Goal: Task Accomplishment & Management: Manage account settings

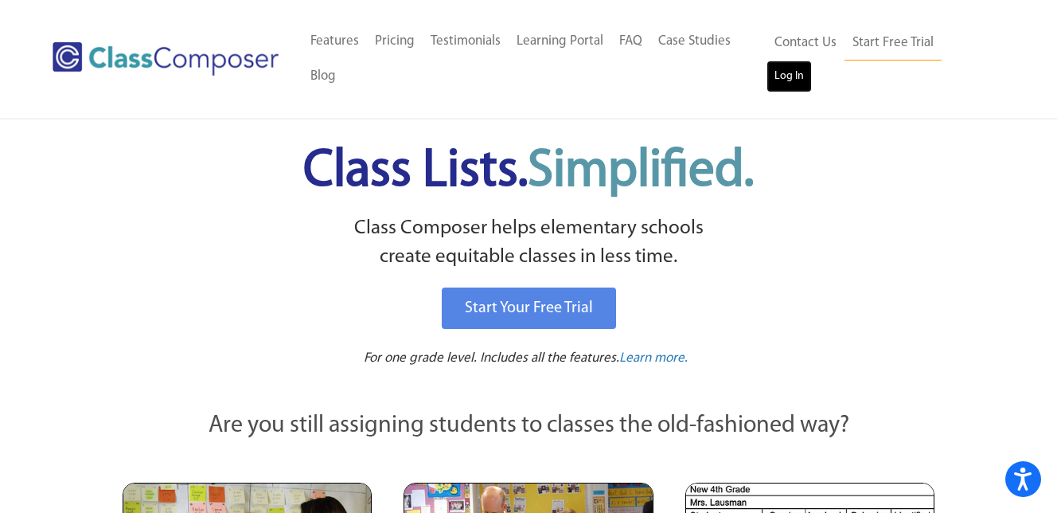
click at [812, 60] on link "Log In" at bounding box center [788, 76] width 45 height 32
click at [893, 304] on div "Start Your Free Trial" at bounding box center [528, 307] width 785 height 49
click at [812, 60] on link "Log In" at bounding box center [788, 76] width 45 height 32
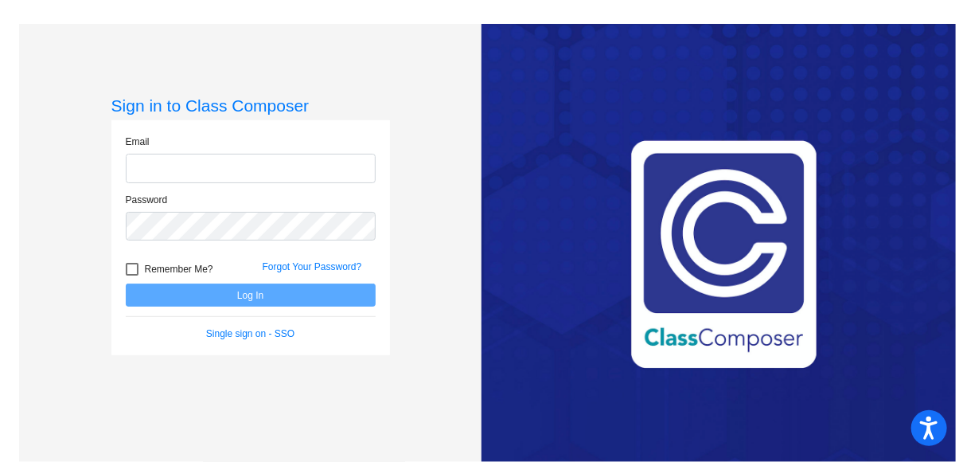
type input "[EMAIL_ADDRESS][DOMAIN_NAME]"
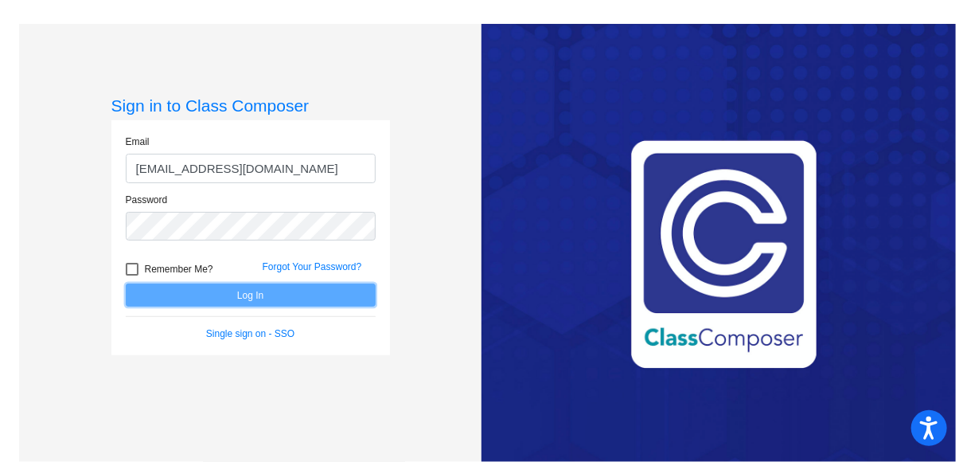
click at [280, 291] on button "Log In" at bounding box center [251, 294] width 250 height 23
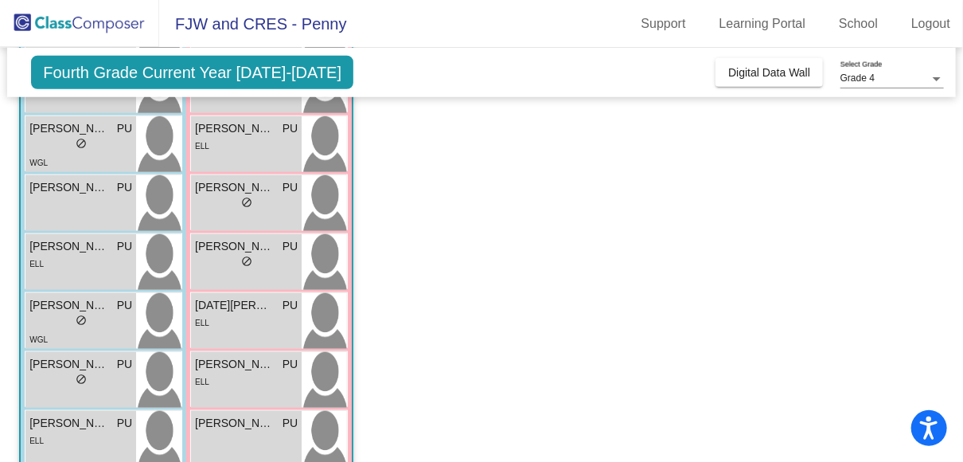
scroll to position [544, 0]
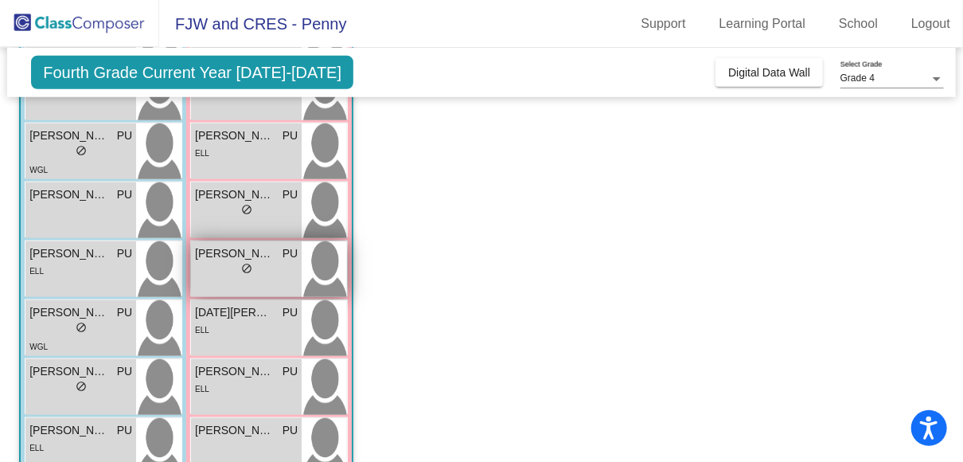
click at [212, 267] on div "lock do_not_disturb_alt" at bounding box center [246, 270] width 103 height 17
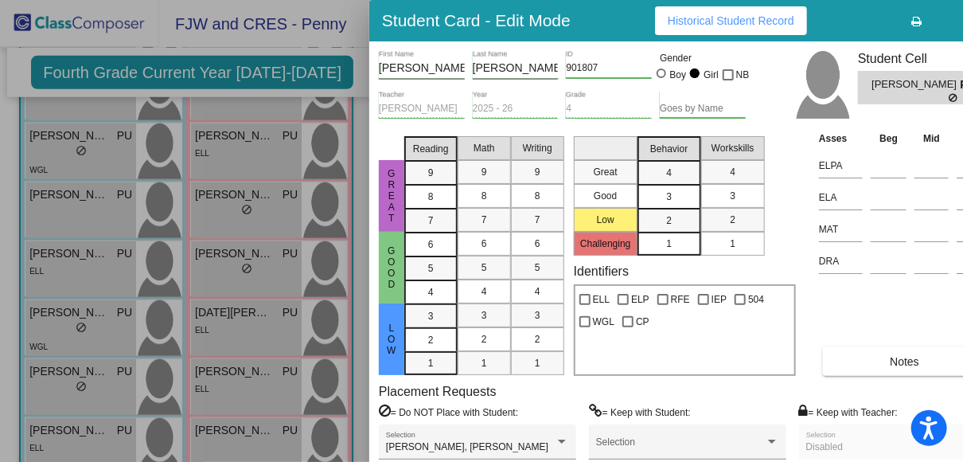
click at [857, 349] on button "Notes" at bounding box center [904, 361] width 163 height 29
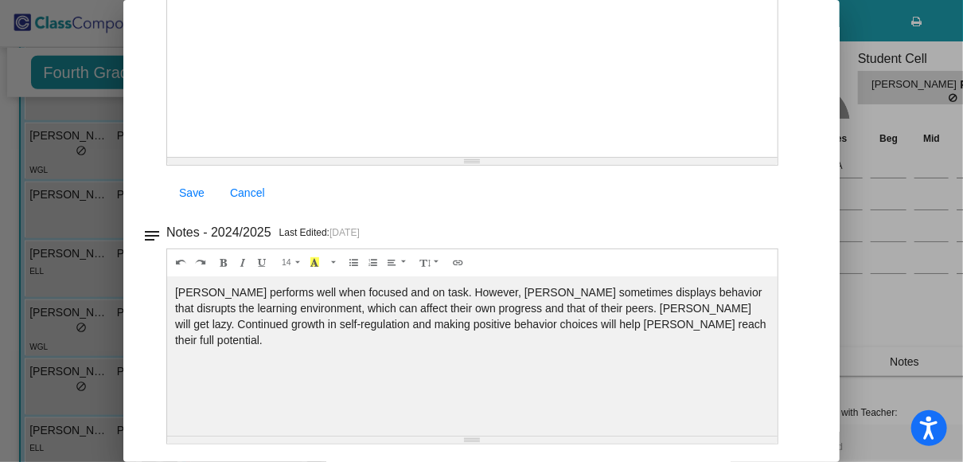
scroll to position [0, 0]
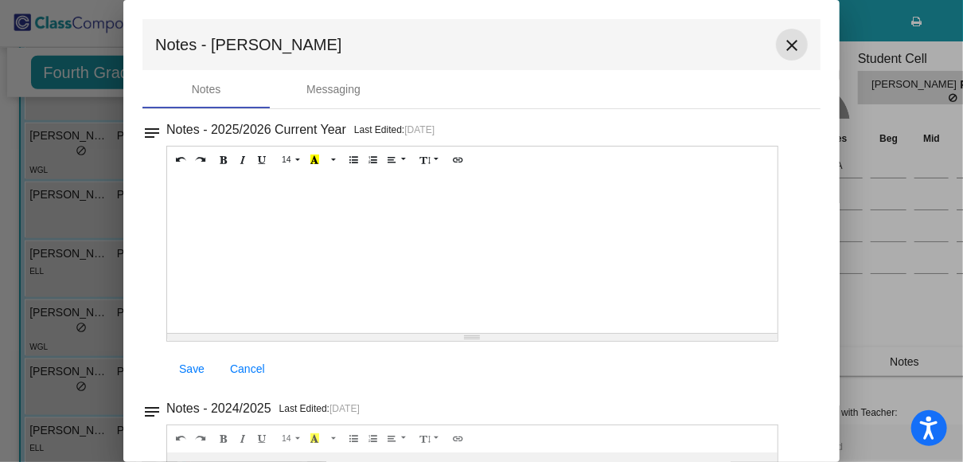
click at [783, 41] on mat-icon "close" at bounding box center [791, 45] width 19 height 19
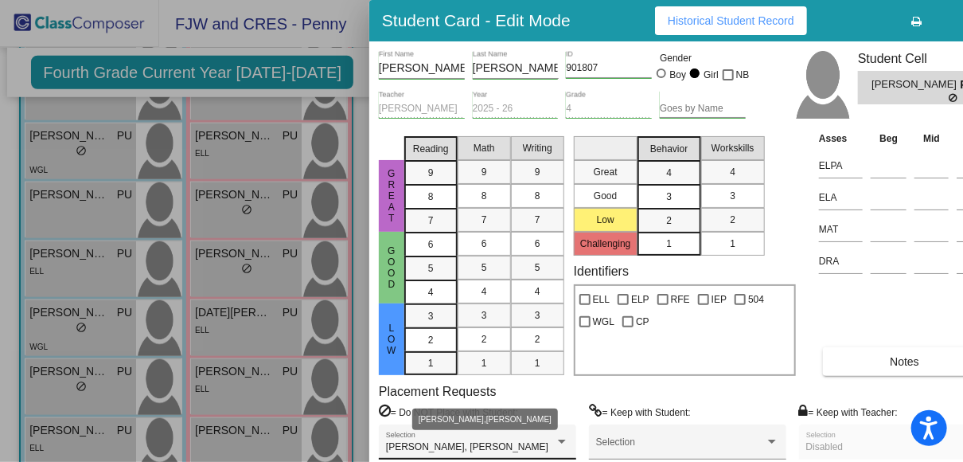
click at [563, 439] on div at bounding box center [562, 441] width 8 height 4
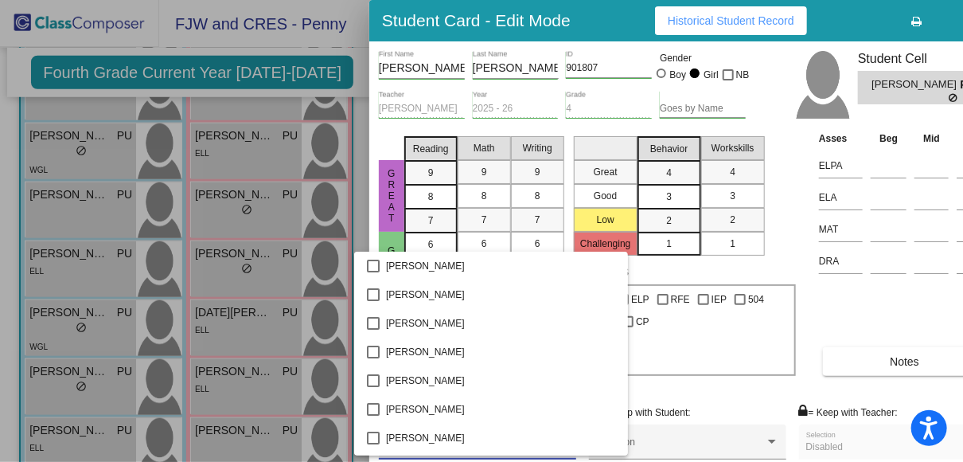
scroll to position [2999, 0]
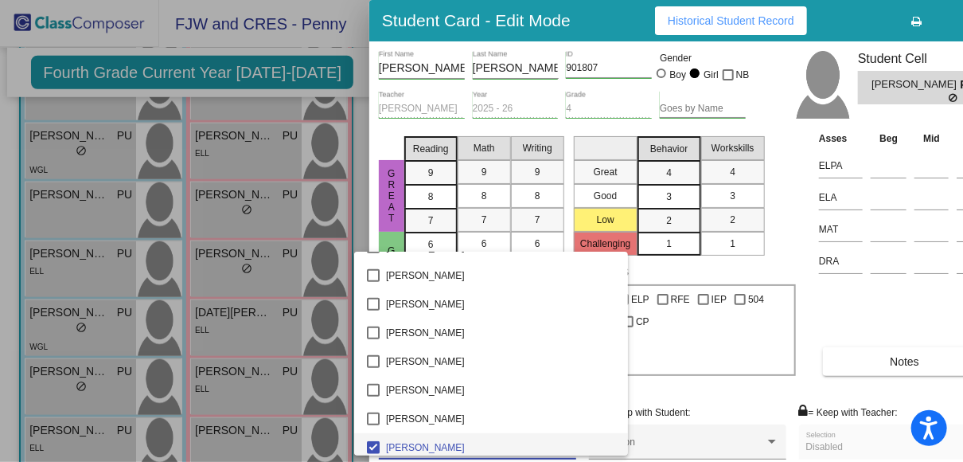
click at [693, 386] on div at bounding box center [481, 231] width 963 height 462
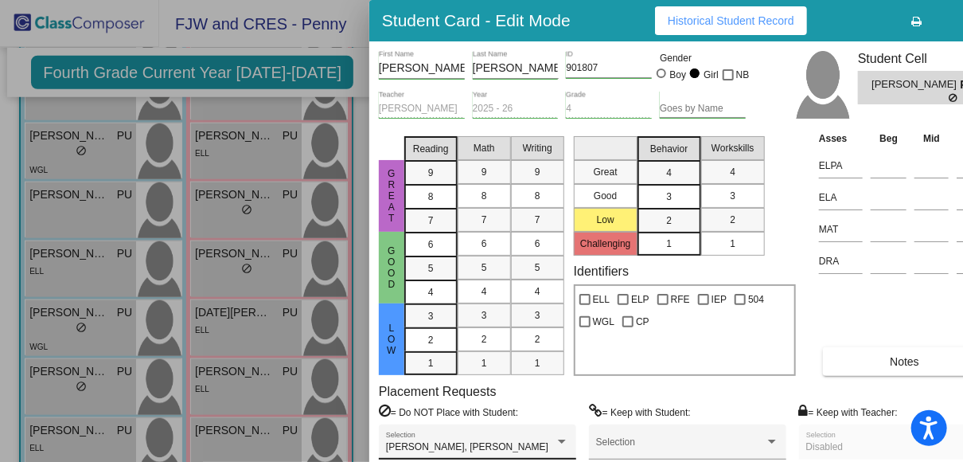
click at [459, 432] on div "[PERSON_NAME], [PERSON_NAME] Selection" at bounding box center [477, 445] width 183 height 29
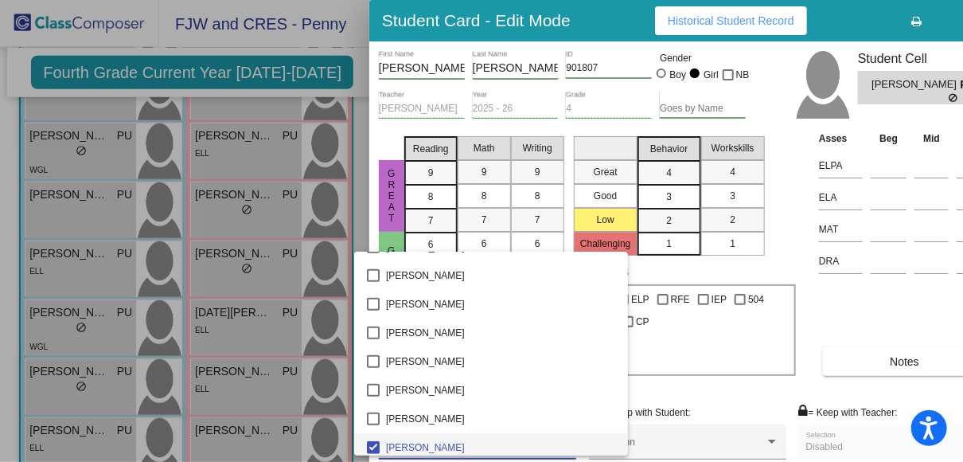
click at [731, 393] on div at bounding box center [481, 231] width 963 height 462
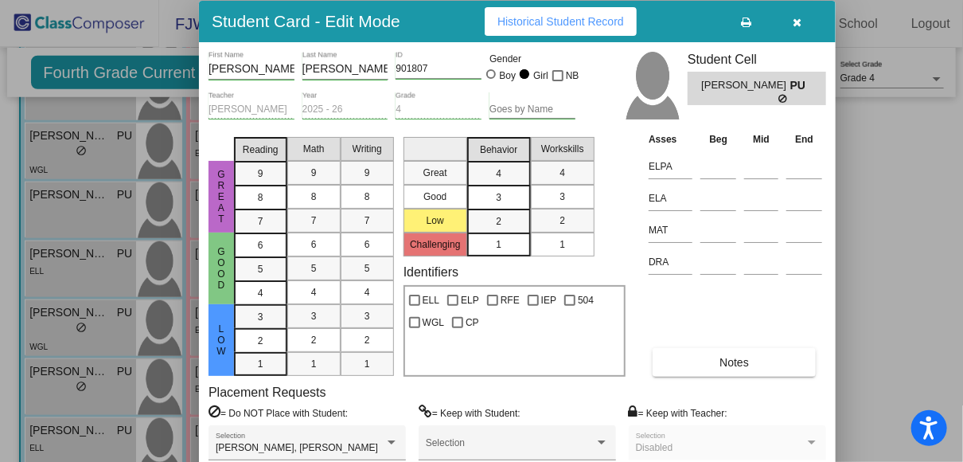
drag, startPoint x: 870, startPoint y: 3, endPoint x: 699, endPoint y: 7, distance: 171.2
click at [699, 7] on div "Student Card - Edit Mode Historical Student Record" at bounding box center [517, 21] width 637 height 41
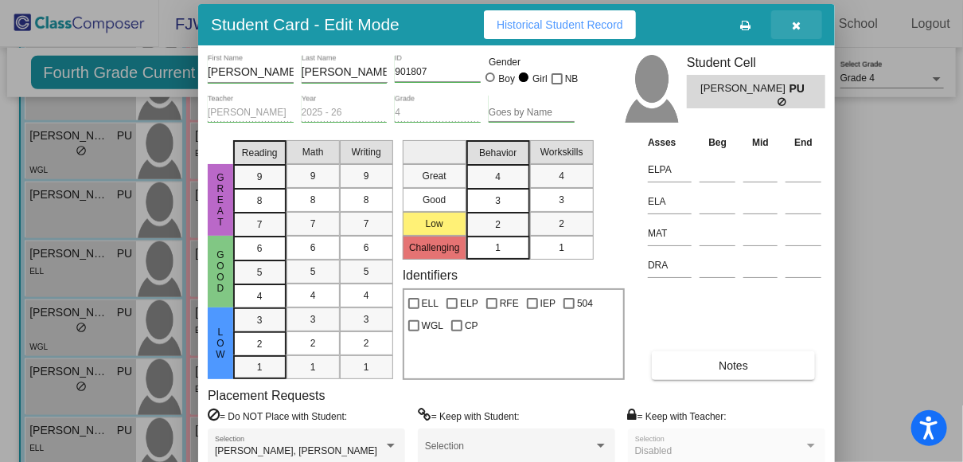
click at [794, 23] on icon "button" at bounding box center [797, 25] width 9 height 11
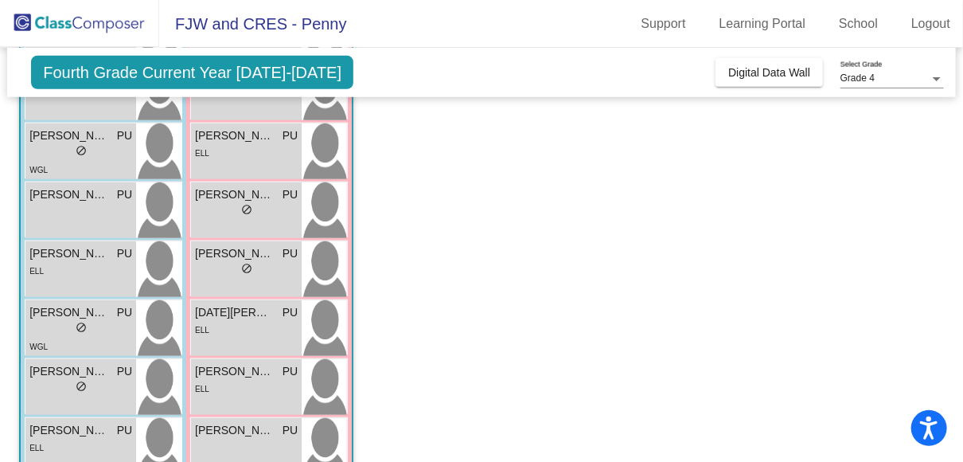
click at [275, 68] on span "Fourth Grade Current Year [DATE]-[DATE]" at bounding box center [192, 72] width 322 height 33
click at [322, 31] on span "FJW and CRES - Penny" at bounding box center [253, 23] width 188 height 25
click at [91, 52] on div "Fourth Grade Current Year [DATE]-[DATE] Add, Move, or Retain Students Off On In…" at bounding box center [481, 72] width 949 height 49
click at [92, 64] on span "Fourth Grade Current Year [DATE]-[DATE]" at bounding box center [192, 72] width 322 height 33
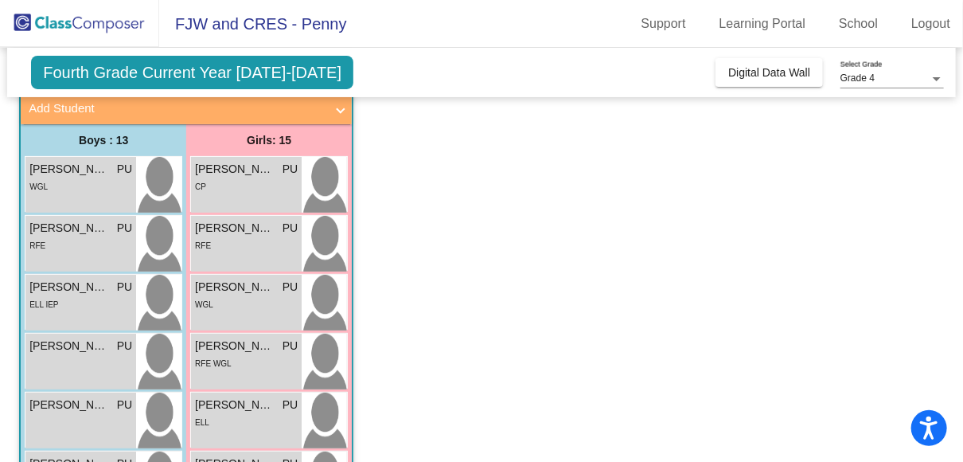
scroll to position [0, 0]
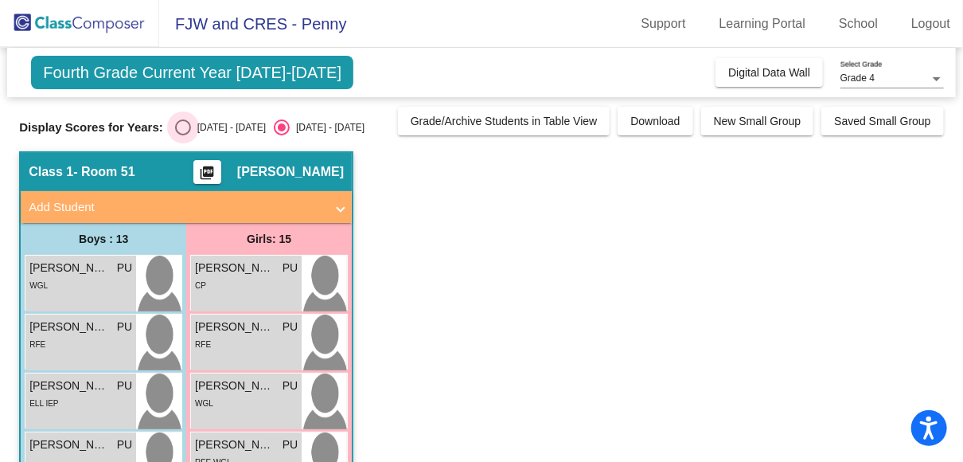
click at [209, 119] on label "[DATE] - [DATE]" at bounding box center [220, 127] width 91 height 16
click at [183, 135] on input "[DATE] - [DATE]" at bounding box center [182, 135] width 1 height 1
radio input "true"
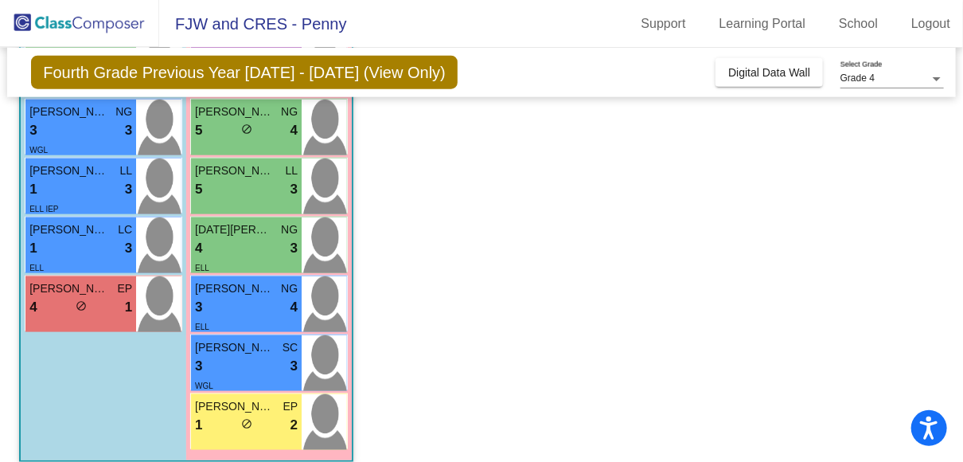
scroll to position [700, 0]
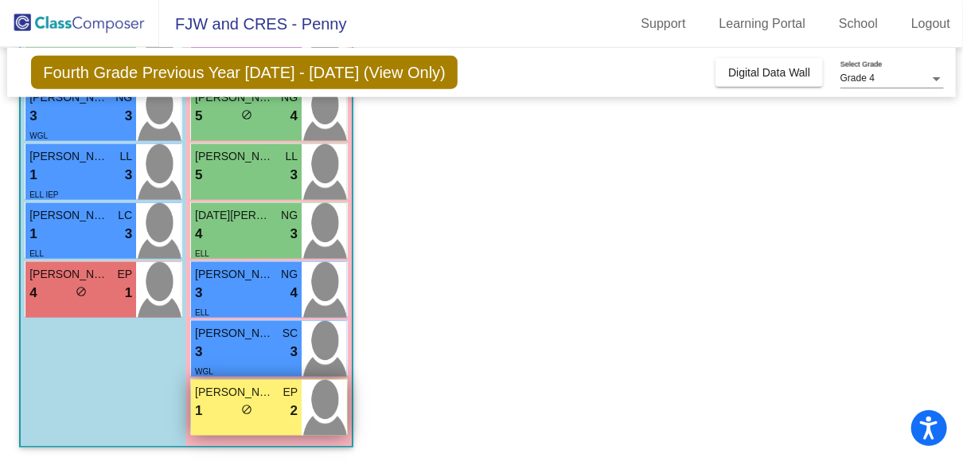
click at [220, 402] on div "1 lock do_not_disturb_alt 2" at bounding box center [246, 410] width 103 height 21
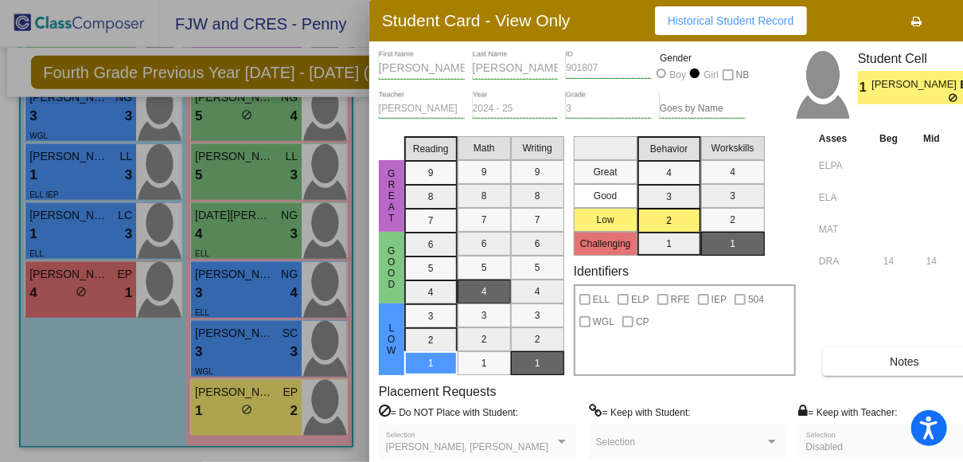
click at [883, 353] on button "Notes" at bounding box center [904, 361] width 163 height 29
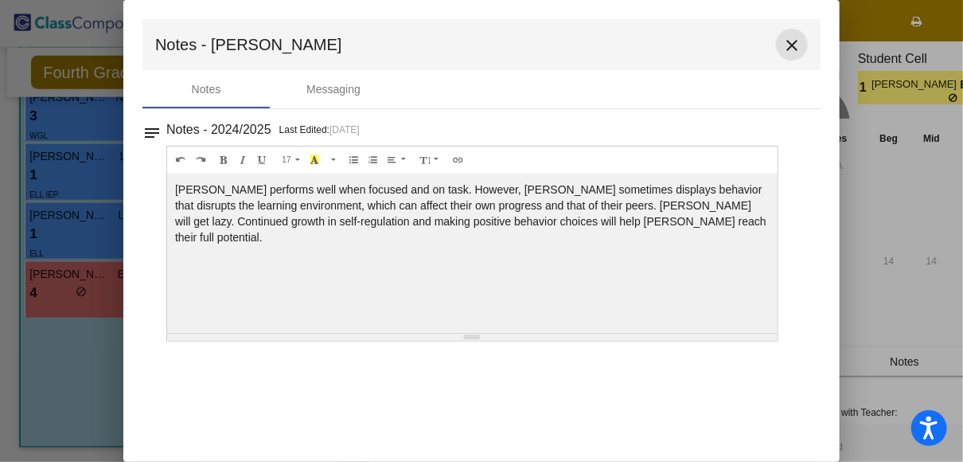
click at [791, 47] on mat-icon "close" at bounding box center [791, 45] width 19 height 19
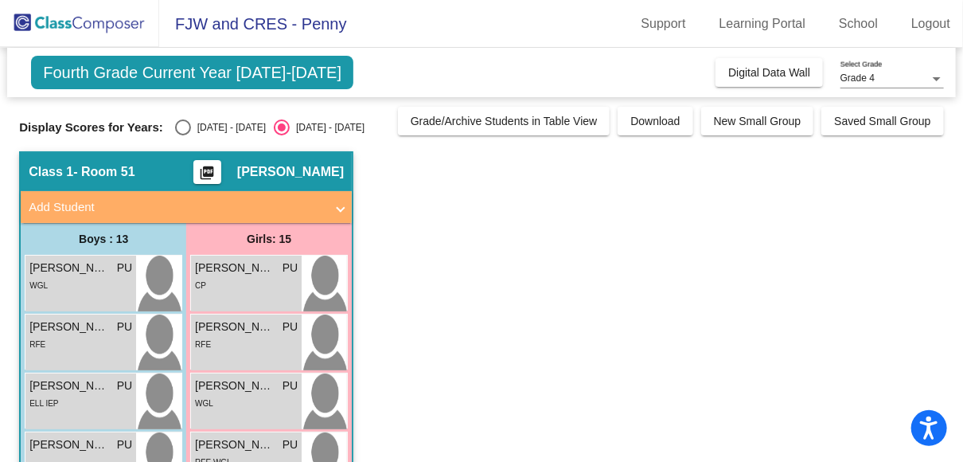
click at [206, 126] on div "[DATE] - [DATE]" at bounding box center [228, 127] width 75 height 14
click at [183, 135] on input "[DATE] - [DATE]" at bounding box center [182, 135] width 1 height 1
radio input "true"
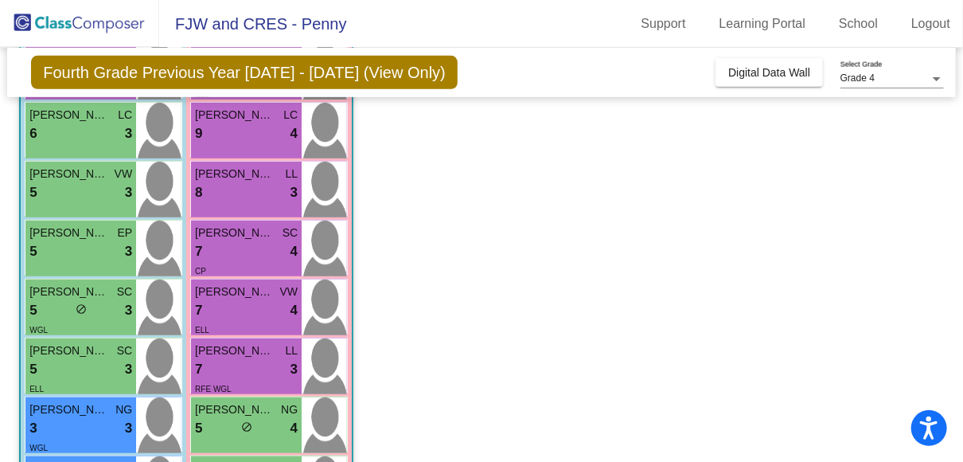
scroll to position [700, 0]
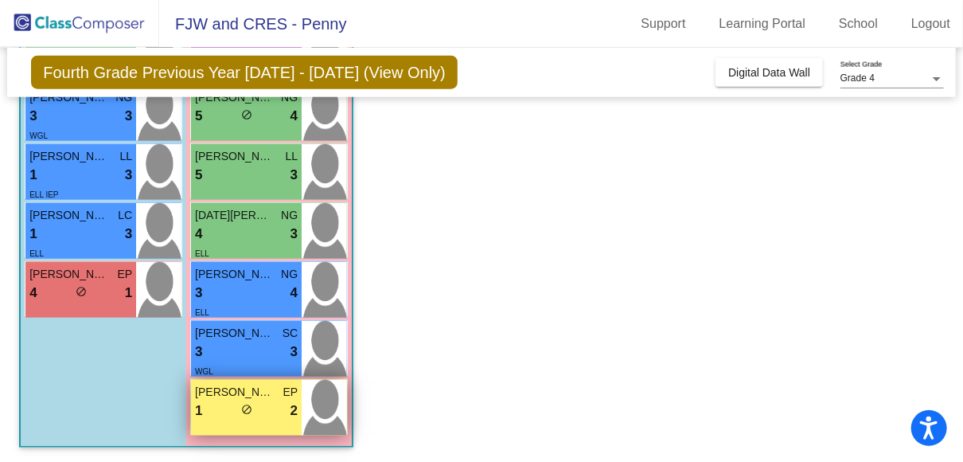
click at [229, 403] on div "1 lock do_not_disturb_alt 2" at bounding box center [246, 410] width 103 height 21
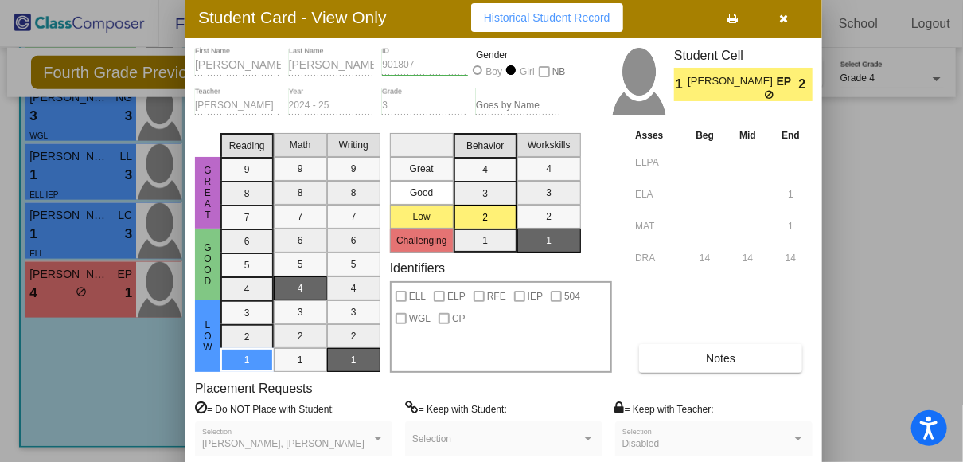
drag, startPoint x: 864, startPoint y: 7, endPoint x: 680, endPoint y: 4, distance: 183.9
click at [680, 4] on div "Student Card - View Only Historical Student Record" at bounding box center [503, 17] width 637 height 41
click at [786, 14] on icon "button" at bounding box center [784, 18] width 9 height 11
